Goal: Navigation & Orientation: Find specific page/section

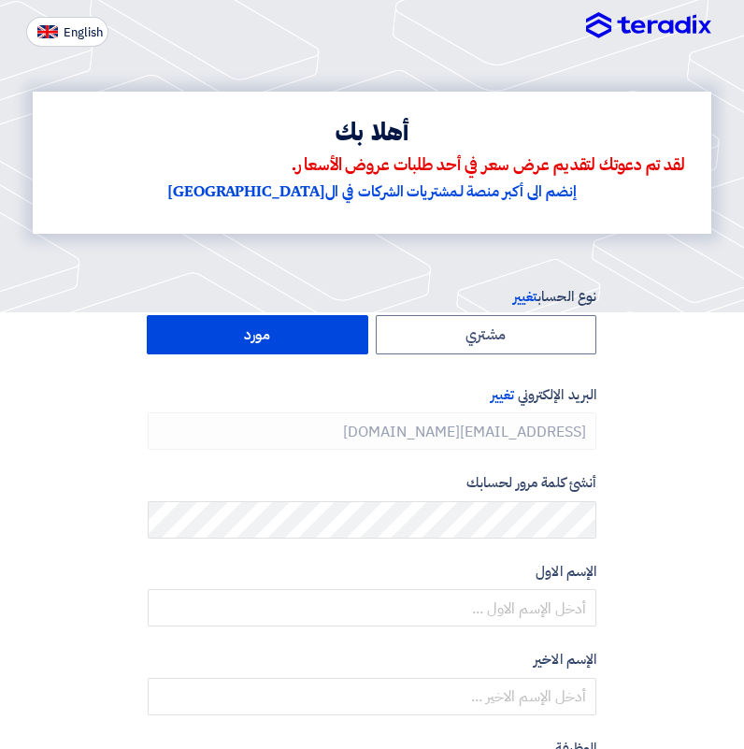
click at [643, 27] on img at bounding box center [648, 26] width 125 height 28
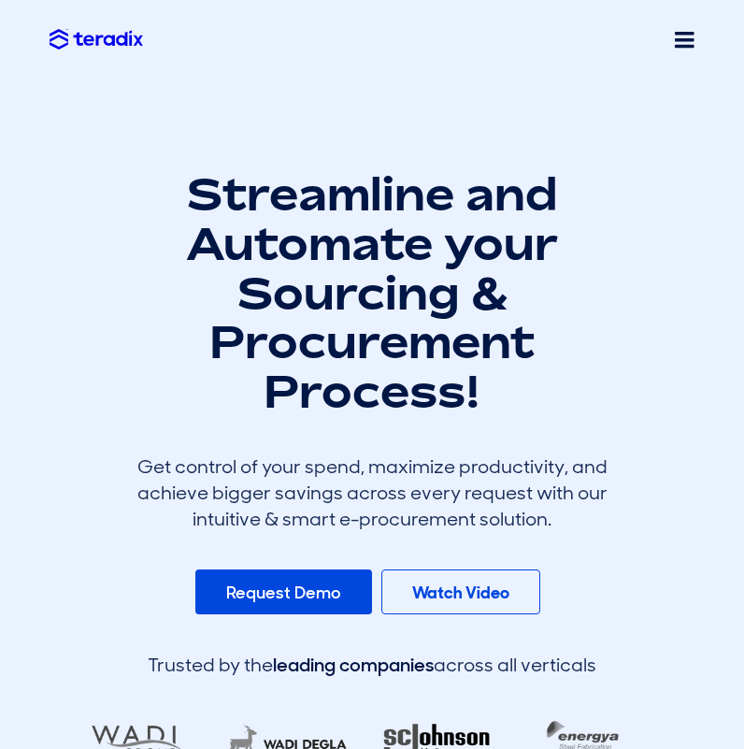
click at [683, 48] on span at bounding box center [685, 39] width 20 height 23
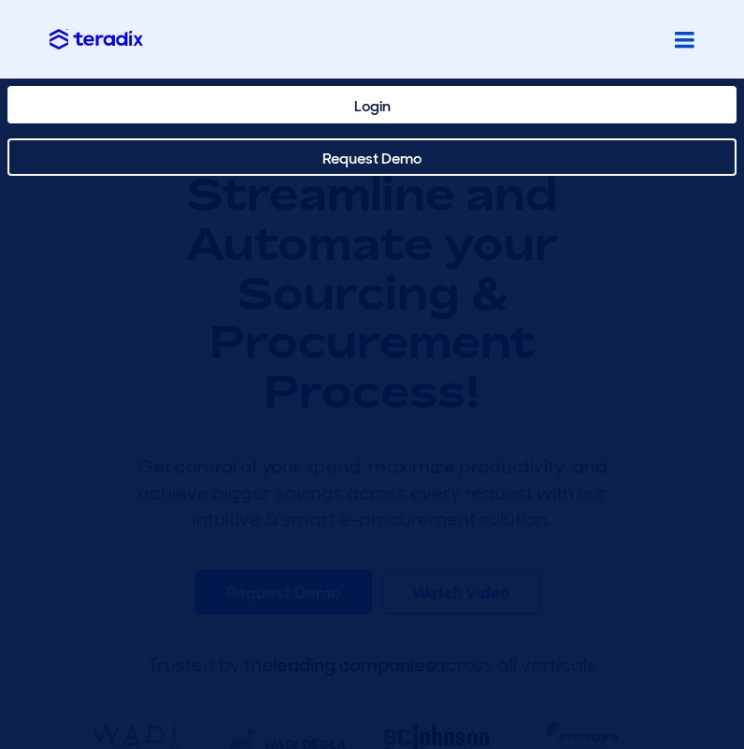
click at [462, 108] on link "Login" at bounding box center [371, 104] width 729 height 37
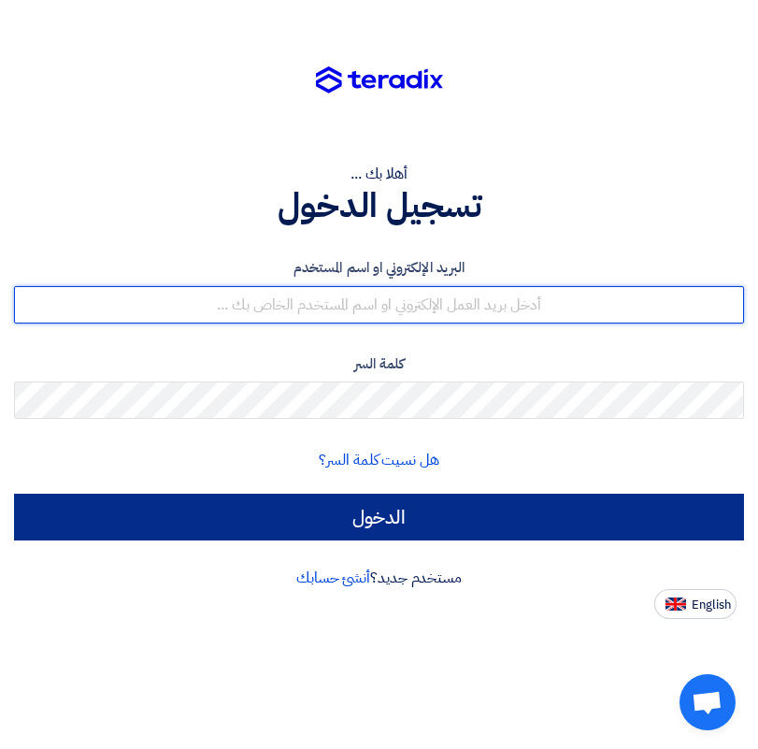
type input "[EMAIL_ADDRESS][DOMAIN_NAME]"
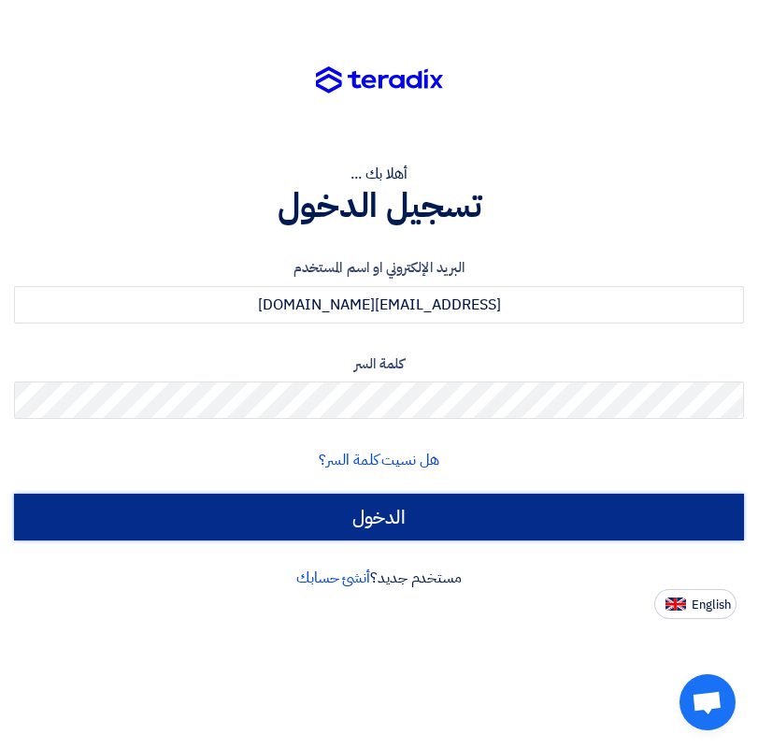
click at [340, 516] on input "الدخول" at bounding box center [379, 517] width 730 height 47
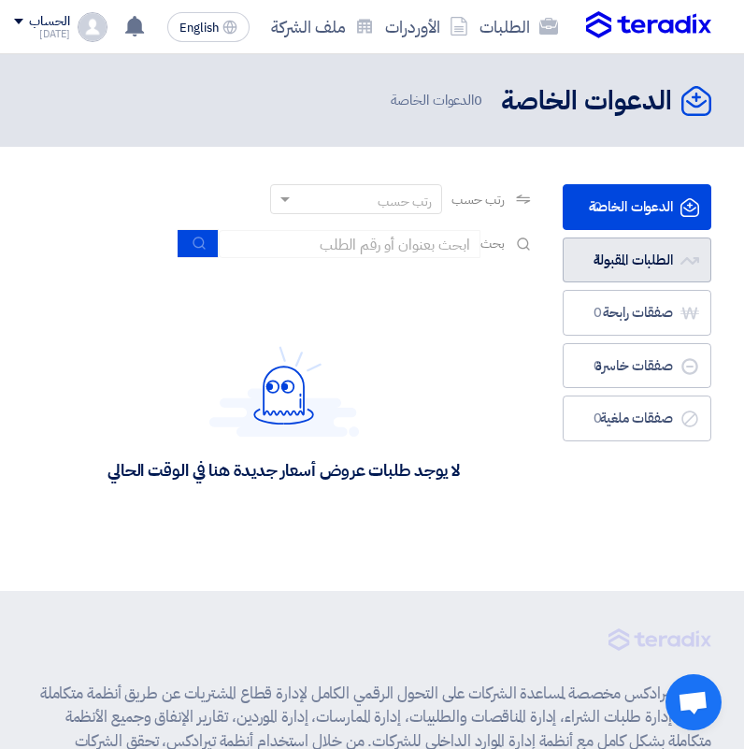
click at [616, 269] on link "الطلبات المقبولة الطلبات المقبولة 1" at bounding box center [637, 260] width 149 height 46
